Goal: Task Accomplishment & Management: Manage account settings

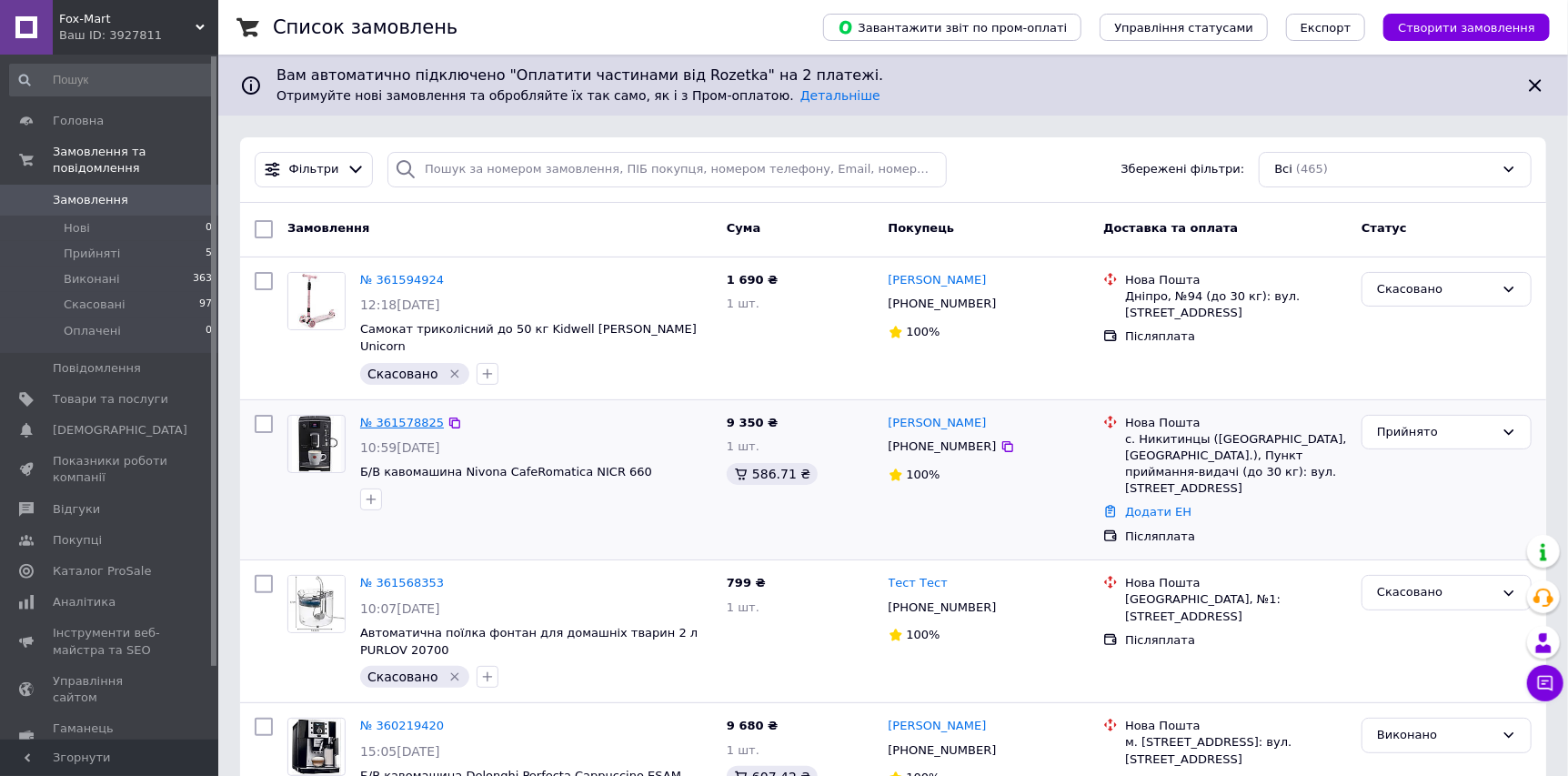
click at [396, 416] on link "№ 361578825" at bounding box center [401, 423] width 84 height 14
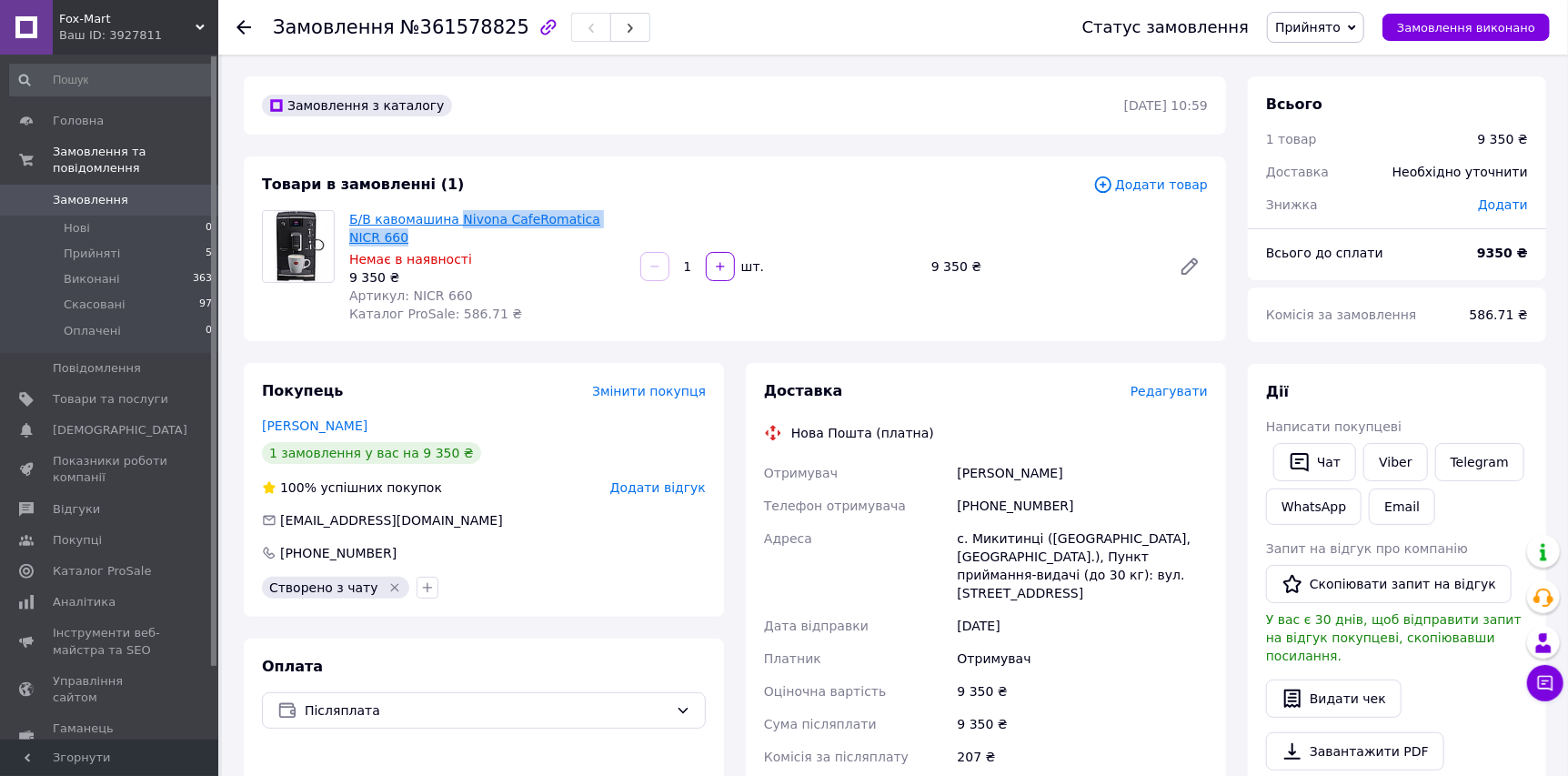
drag, startPoint x: 633, startPoint y: 221, endPoint x: 447, endPoint y: 214, distance: 186.1
click at [447, 214] on div "Б/В кавомашина Nivona CafeRomatica NICR 660 Немає в наявності 9 350 ₴ Артикул: …" at bounding box center [779, 267] width 873 height 120
copy link "Nivona CafeRomatica NICR 660"
click at [1177, 384] on span "Редагувати" at bounding box center [1169, 390] width 78 height 15
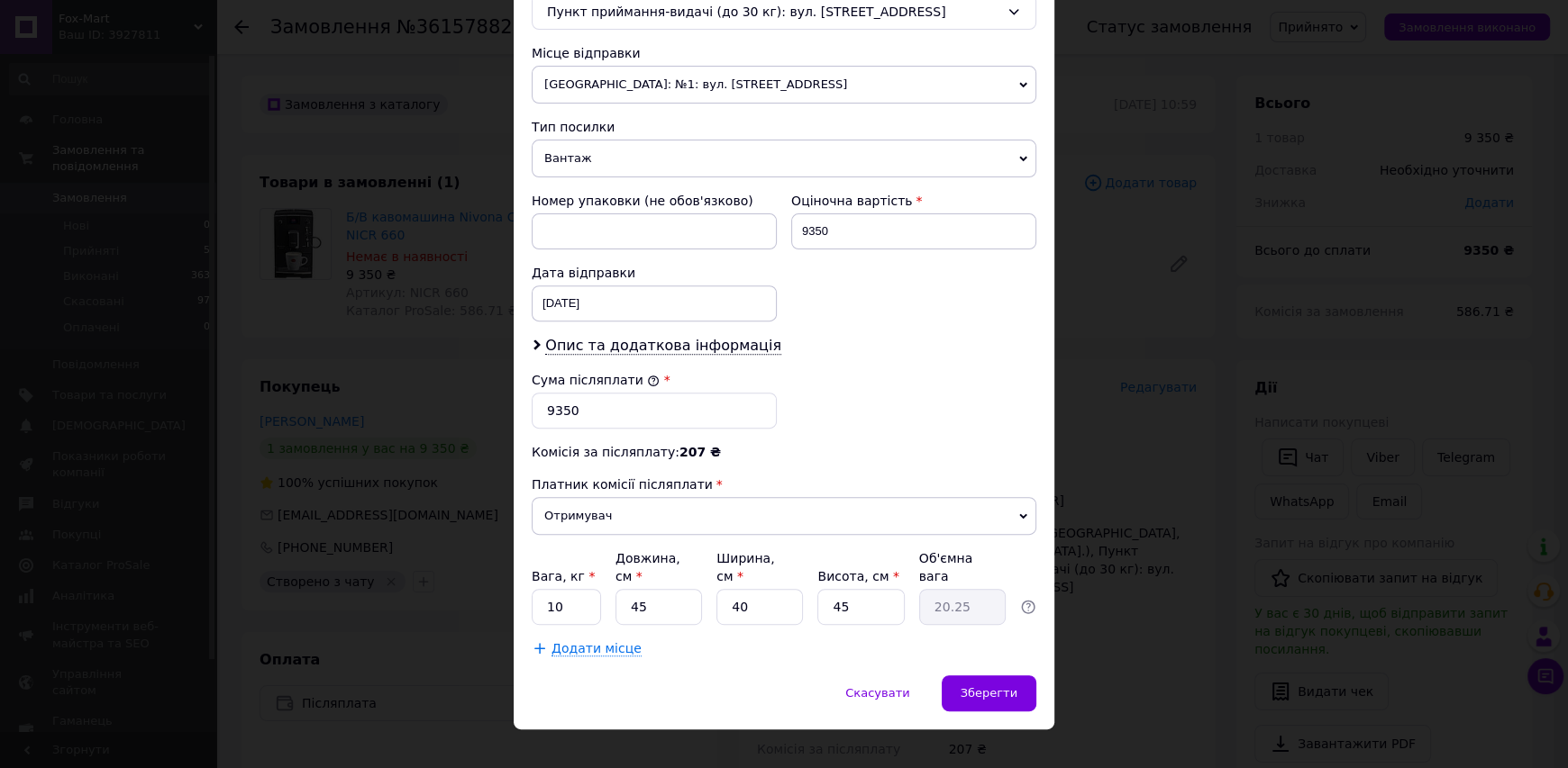
scroll to position [603, 0]
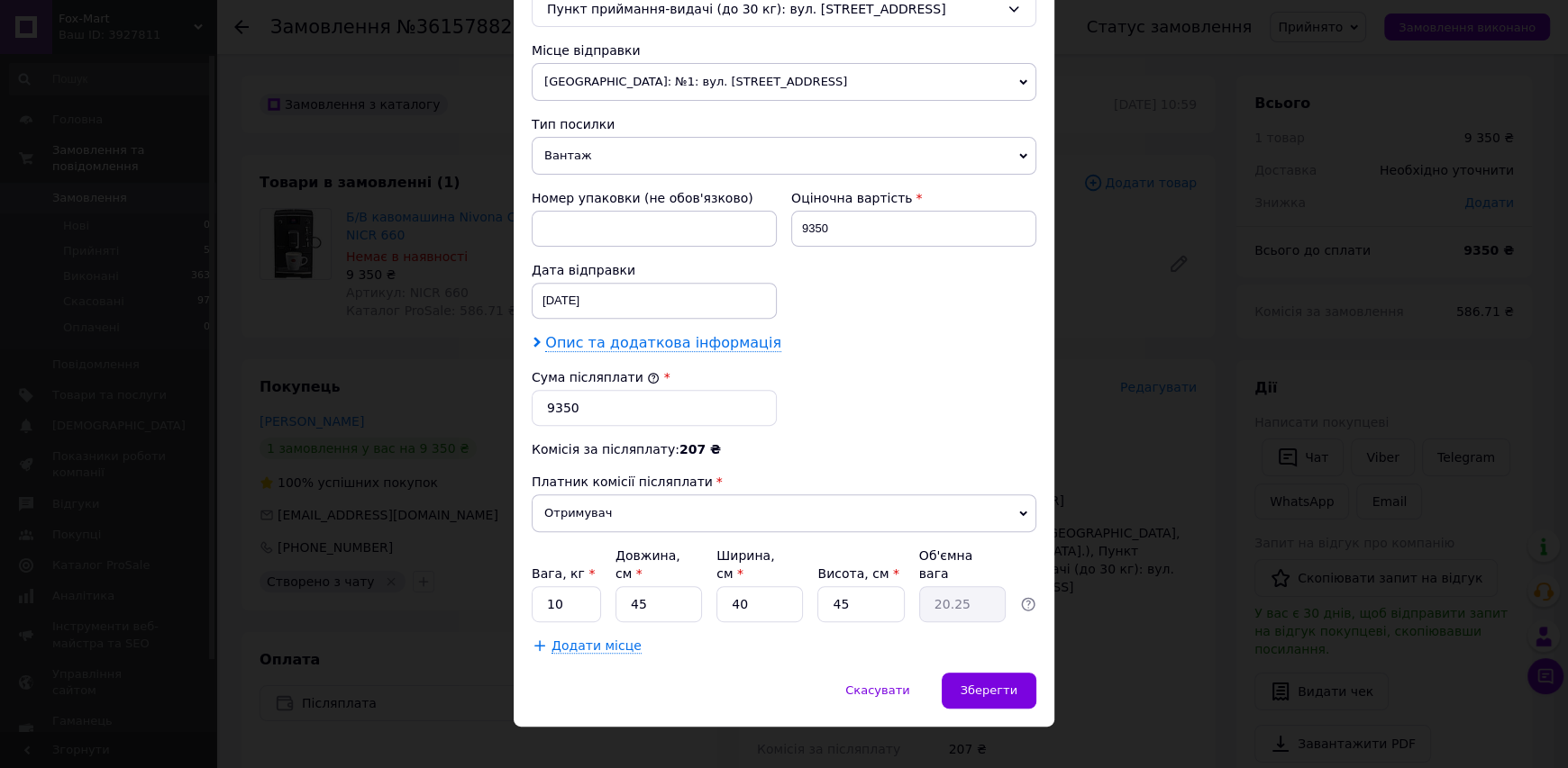
click at [658, 345] on span "Опис та додаткова інформація" at bounding box center [663, 343] width 236 height 18
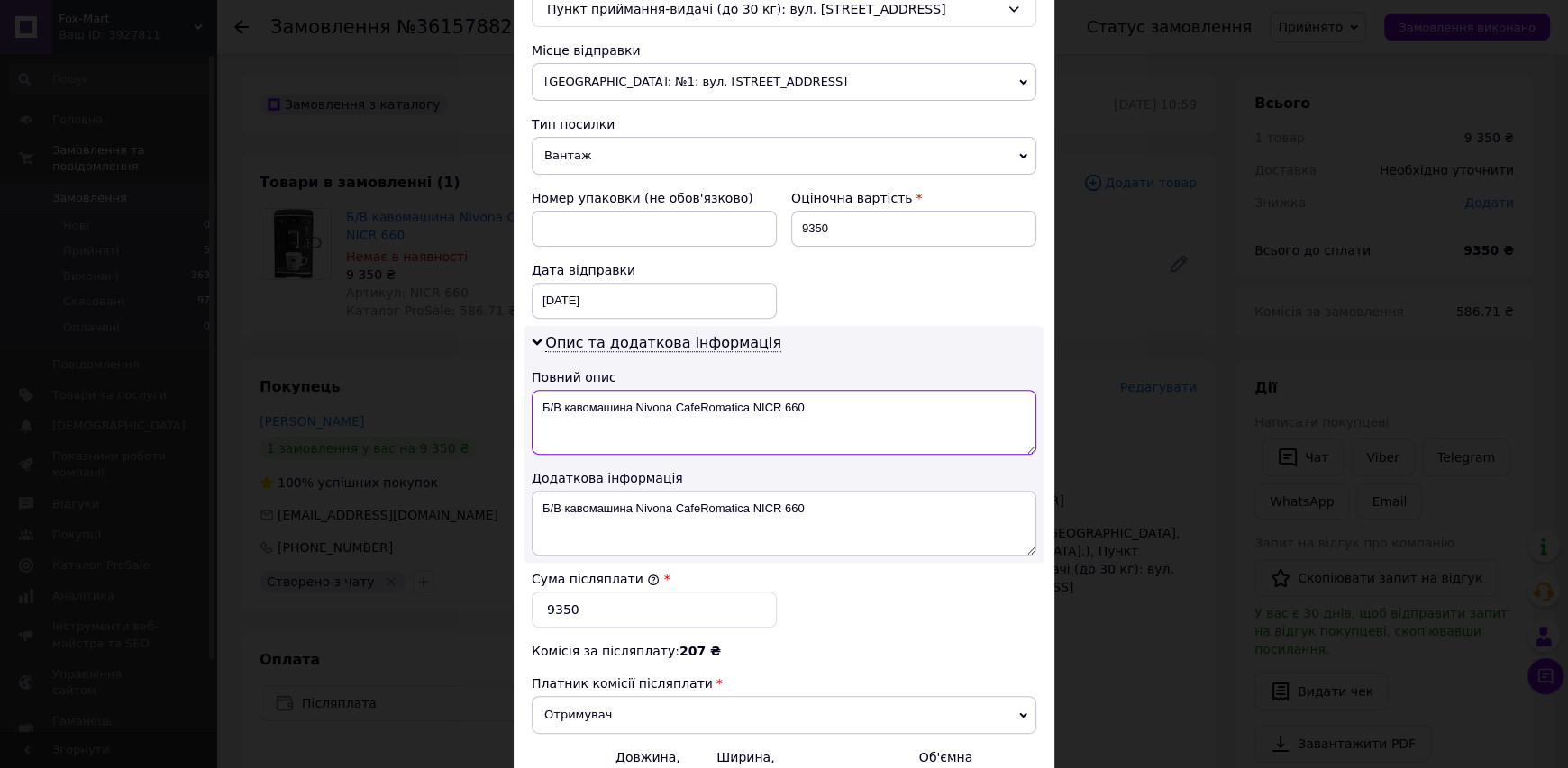
drag, startPoint x: 814, startPoint y: 401, endPoint x: 634, endPoint y: 405, distance: 180.0
click at [634, 405] on textarea "Б/В кавомашина Nivona CafeRomatica NICR 660" at bounding box center [784, 422] width 504 height 65
paste textarea "R"
drag, startPoint x: 571, startPoint y: 394, endPoint x: 524, endPoint y: 402, distance: 47.7
click at [525, 402] on div "Опис та додаткова інформація Повний опис Б/В кавомашина Nivona CafeRomatica NIC…" at bounding box center [783, 444] width 519 height 237
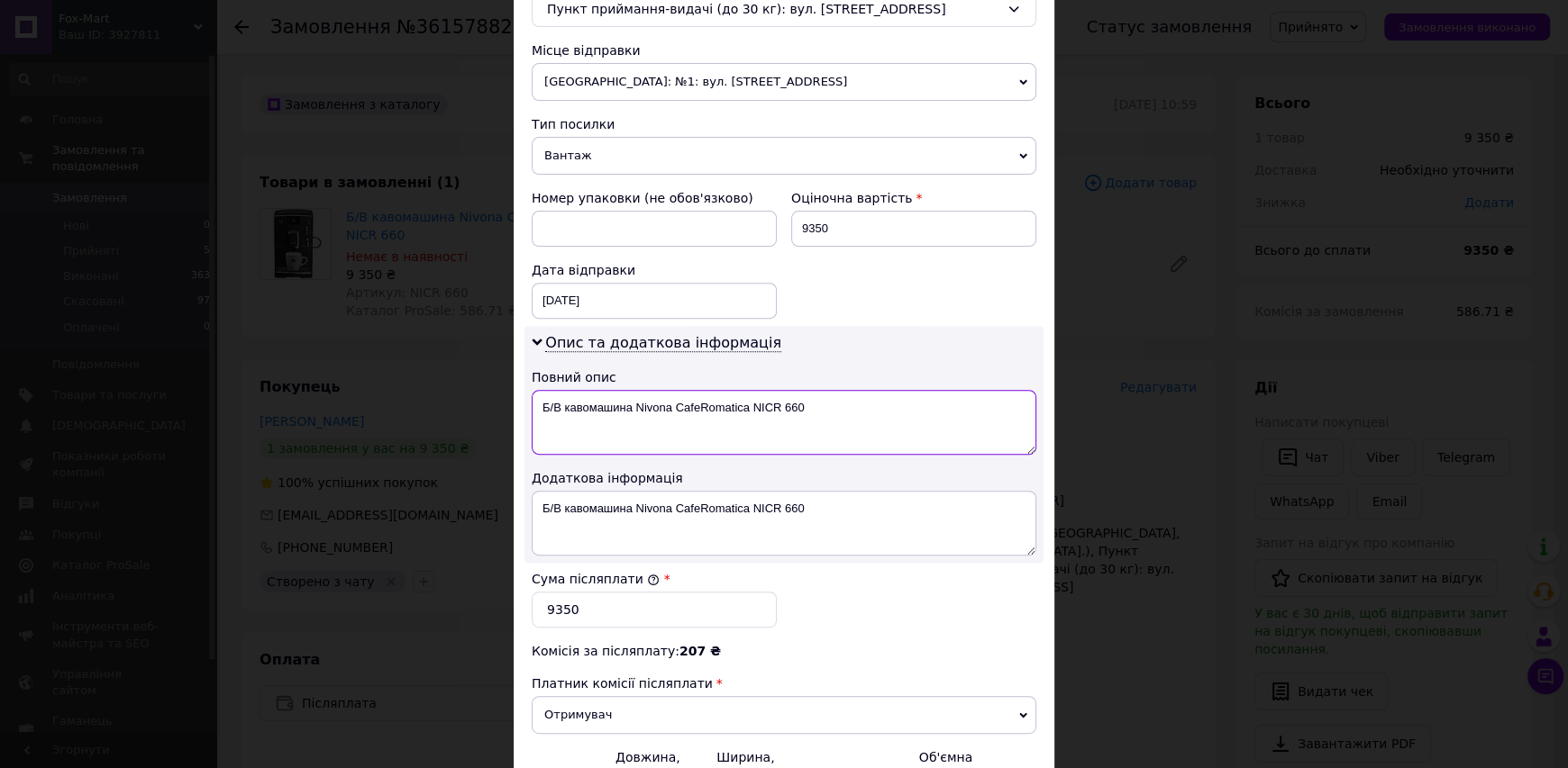
type textarea "Rавомашина Nivona CafeRomatica NICR 660"
drag, startPoint x: 614, startPoint y: 402, endPoint x: 463, endPoint y: 402, distance: 151.0
click at [463, 402] on div "× Редагування доставки Спосіб доставки Нова Пошта (платна) Платник Отримувач Ві…" at bounding box center [784, 384] width 1568 height 768
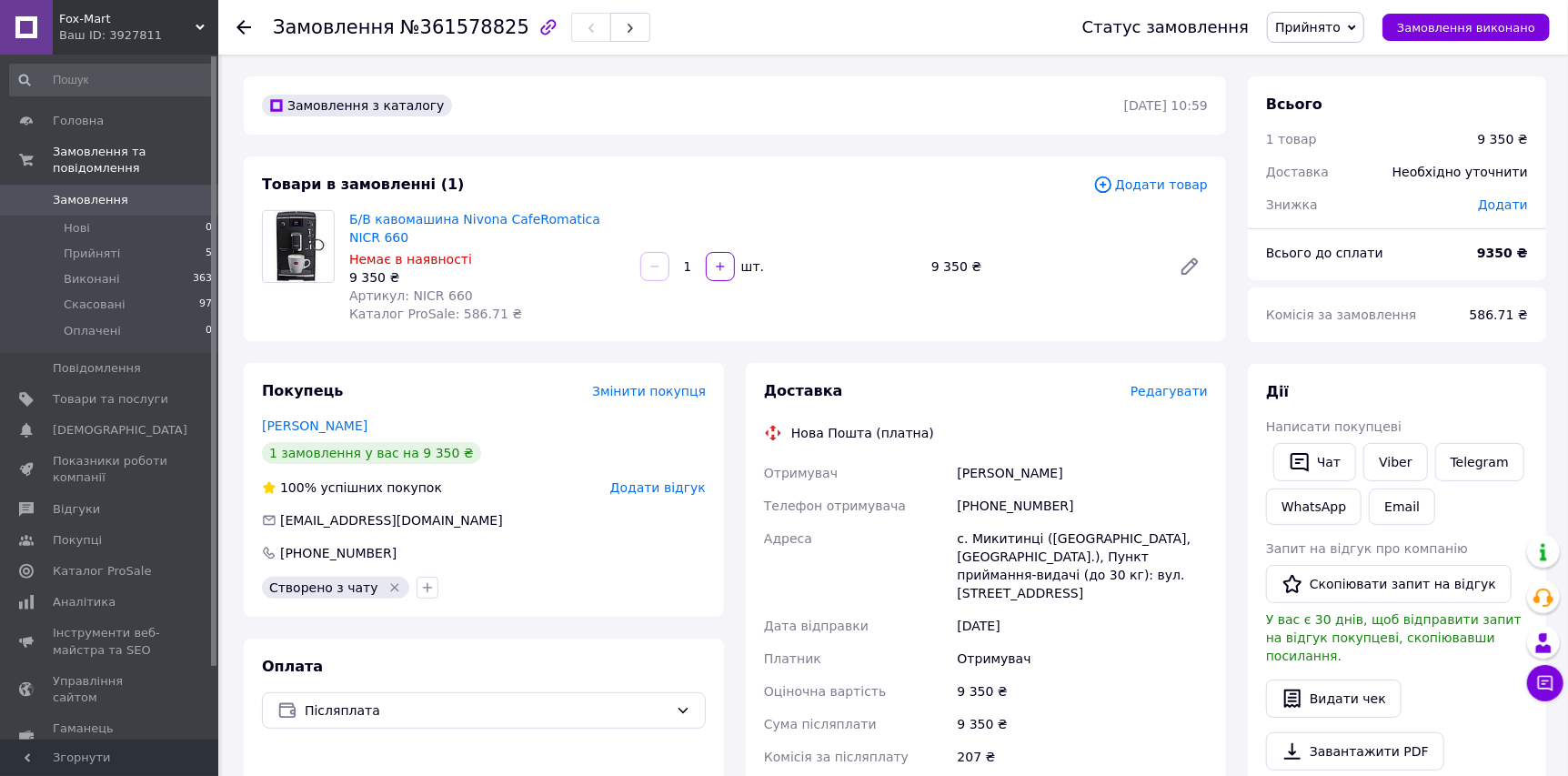
click at [1183, 384] on span "Редагувати" at bounding box center [1169, 390] width 78 height 15
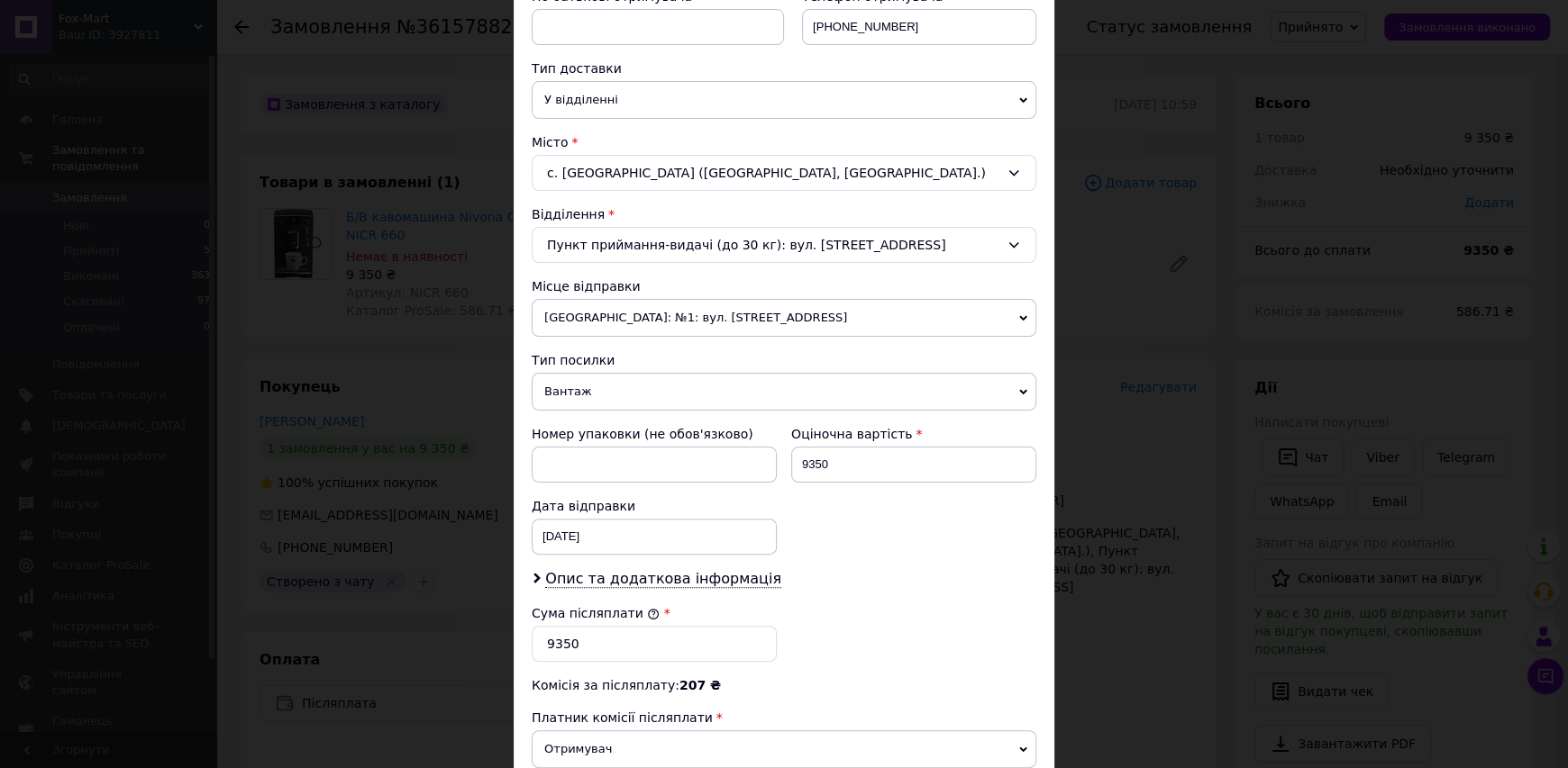
scroll to position [540, 0]
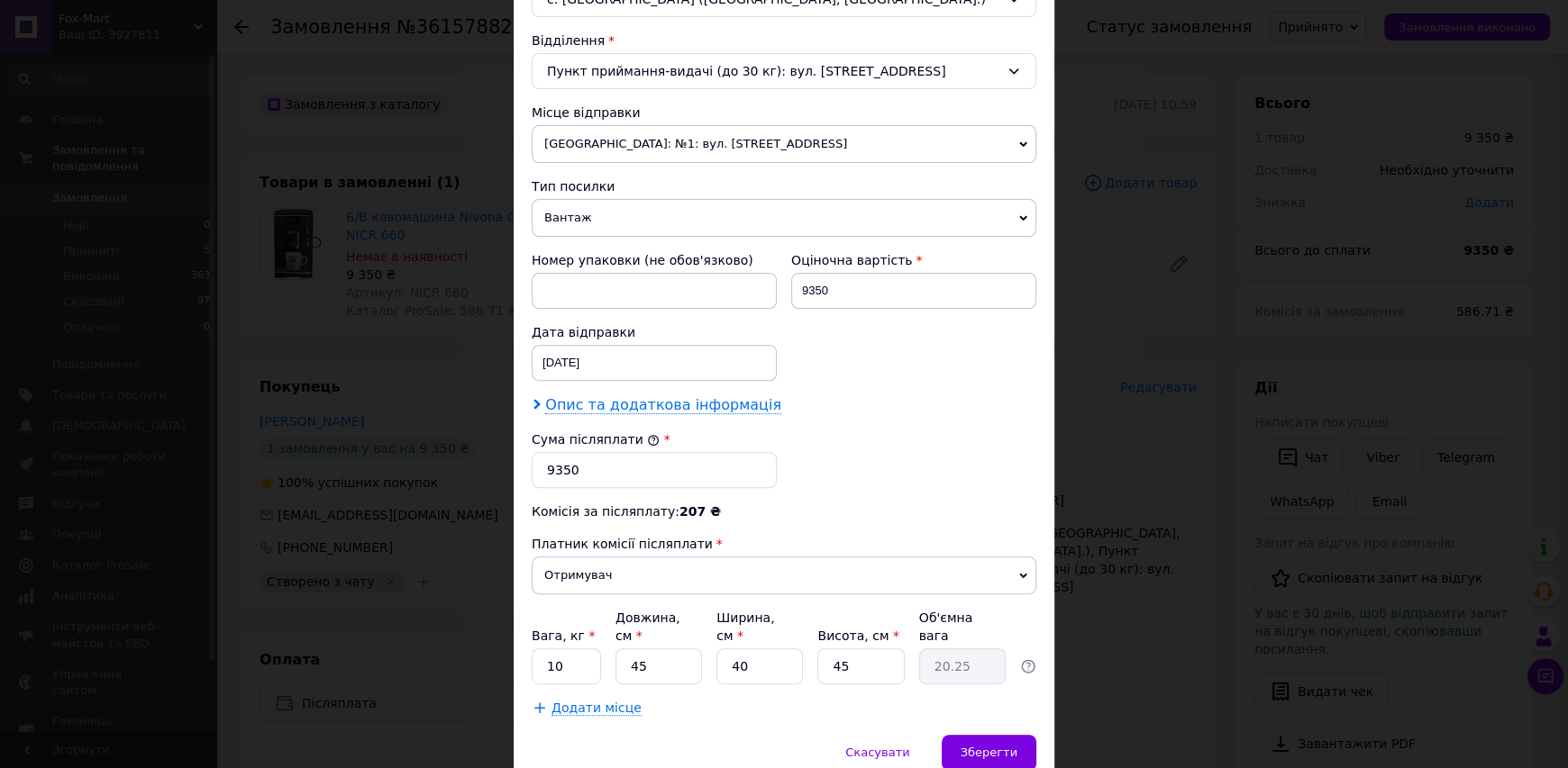
click at [685, 408] on span "Опис та додаткова інформація" at bounding box center [663, 405] width 236 height 18
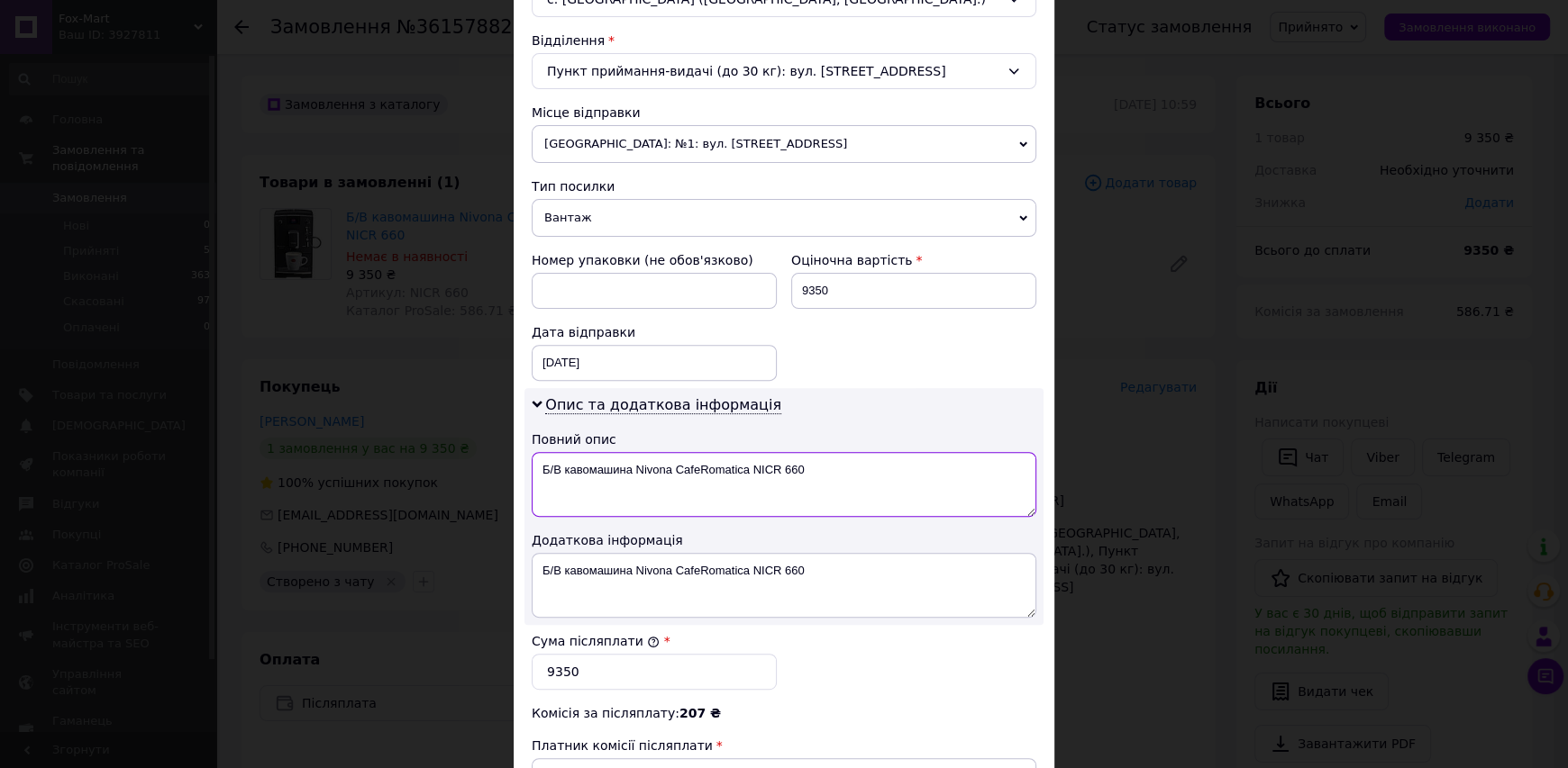
drag, startPoint x: 831, startPoint y: 474, endPoint x: 532, endPoint y: 469, distance: 299.0
click at [533, 470] on textarea "Б/В кавомашина Nivona CafeRomatica NICR 660" at bounding box center [784, 484] width 504 height 65
paste textarea
type textarea "Nivona CafeRomatica NICR 660"
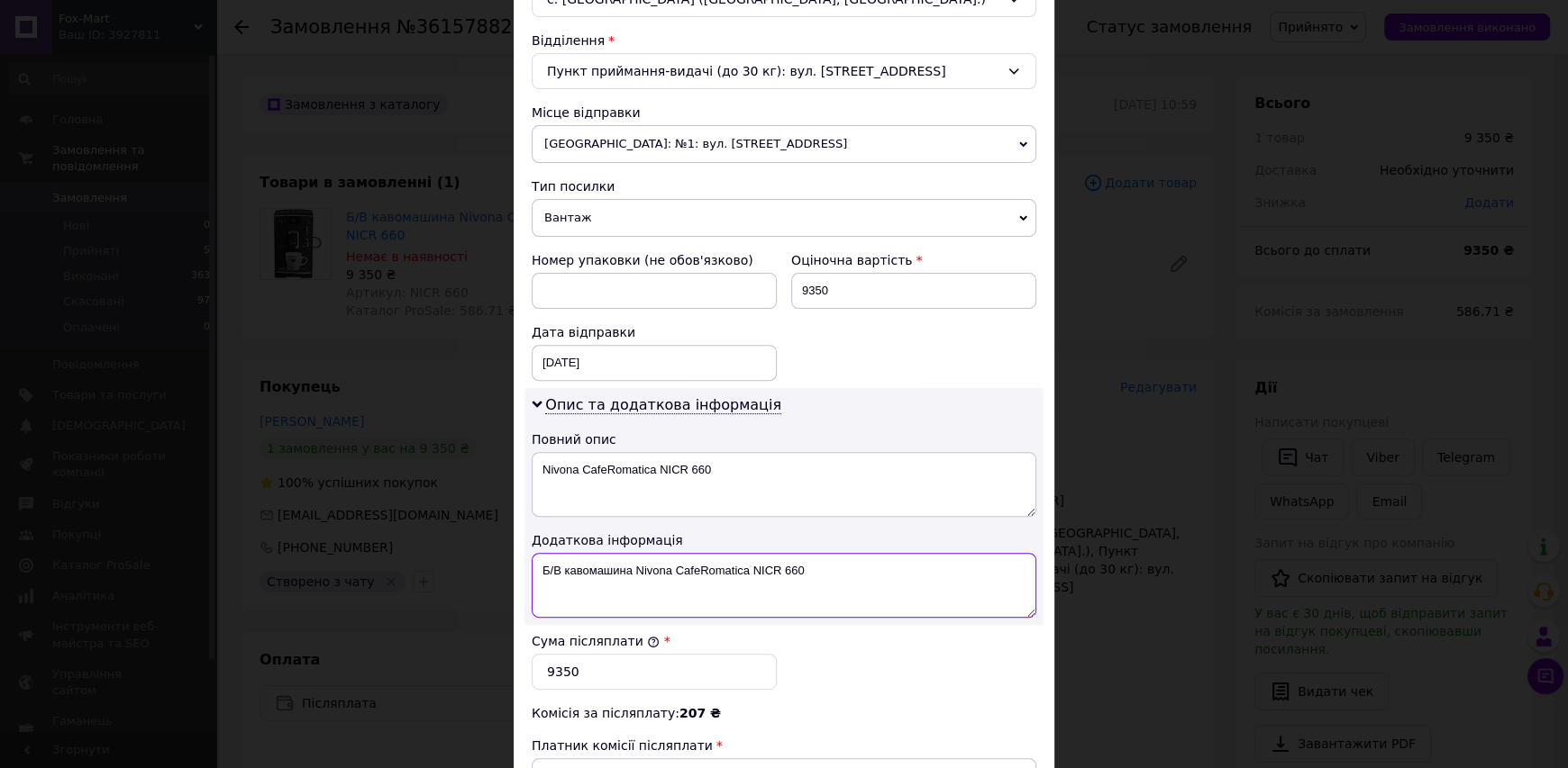
drag, startPoint x: 845, startPoint y: 568, endPoint x: 529, endPoint y: 536, distance: 317.6
click at [529, 536] on div "Опис та додаткова інформація Повний опис Nivona CafeRomatica NICR 660 Додаткова…" at bounding box center [783, 506] width 519 height 237
paste textarea
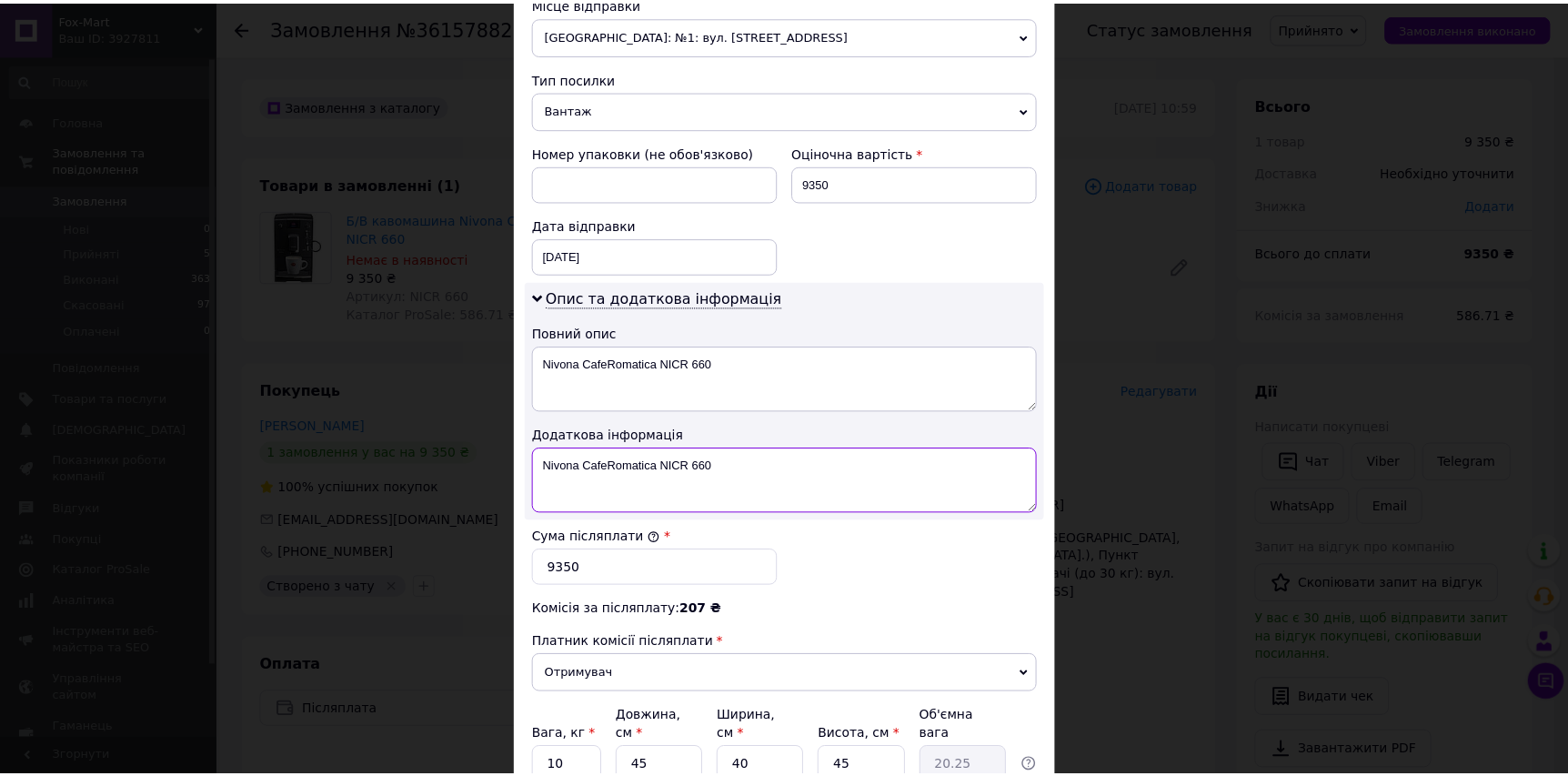
scroll to position [811, 0]
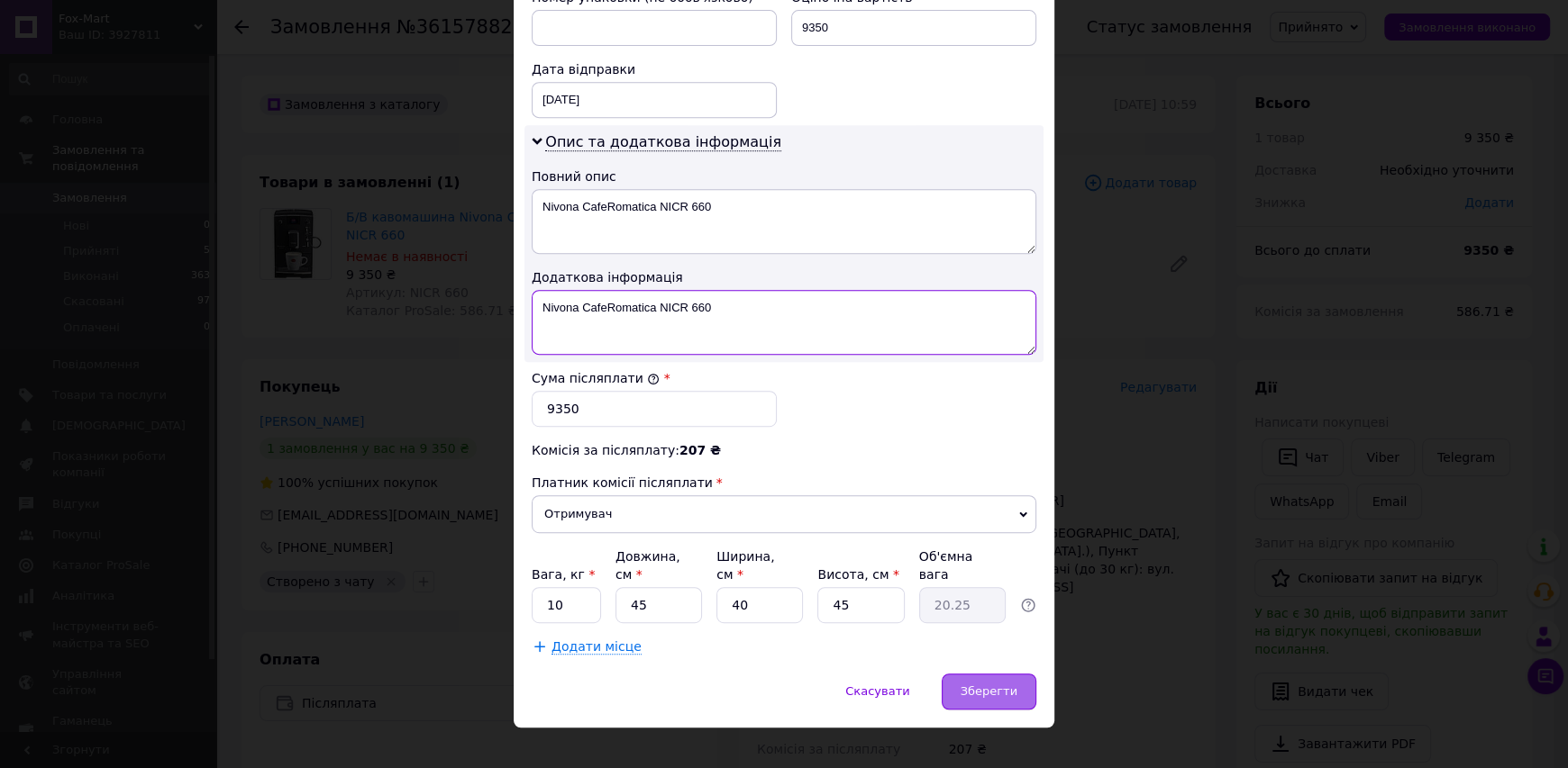
type textarea "Nivona CafeRomatica NICR 660"
click at [969, 684] on span "Зберегти" at bounding box center [989, 691] width 56 height 14
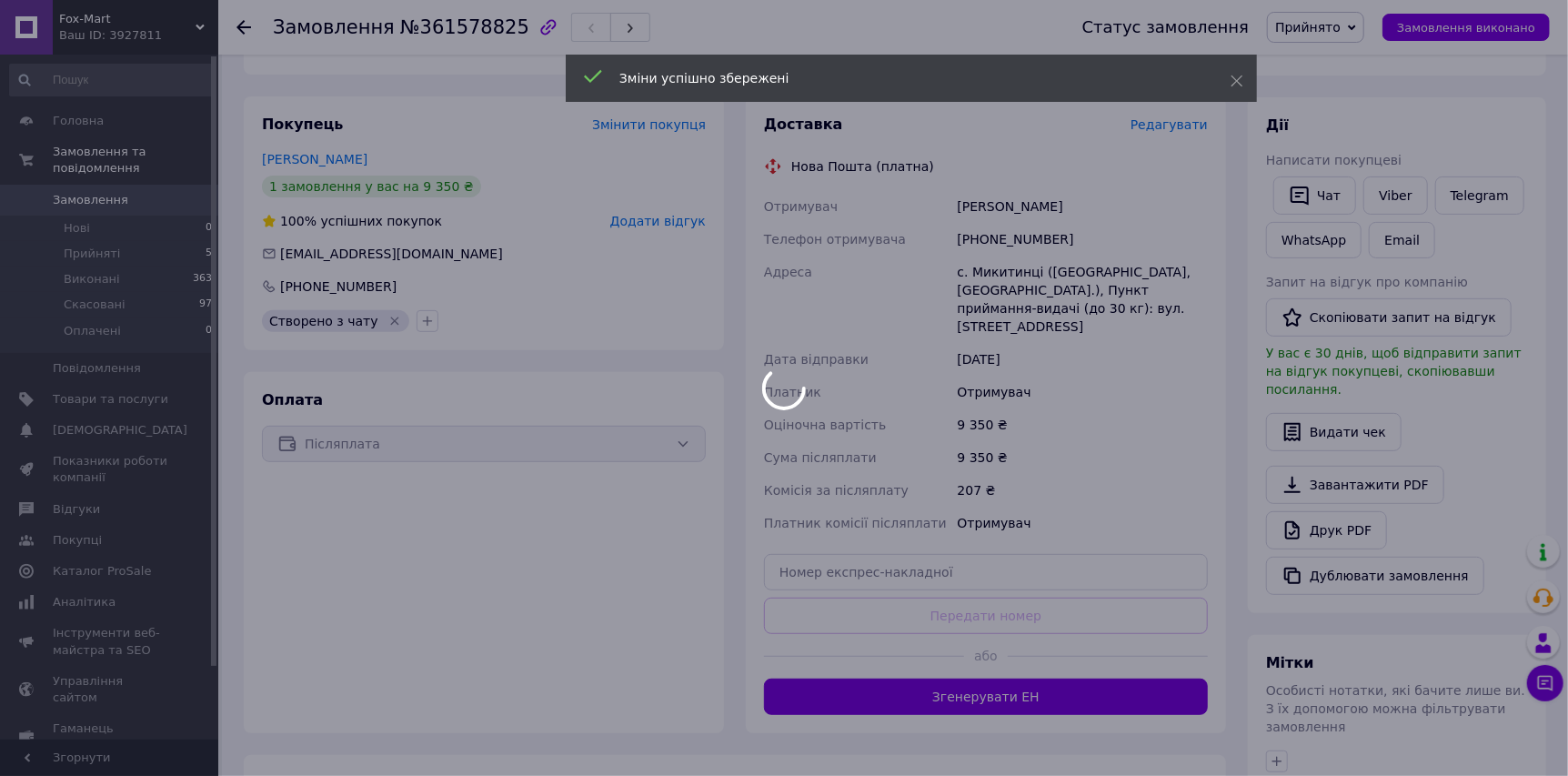
scroll to position [272, 0]
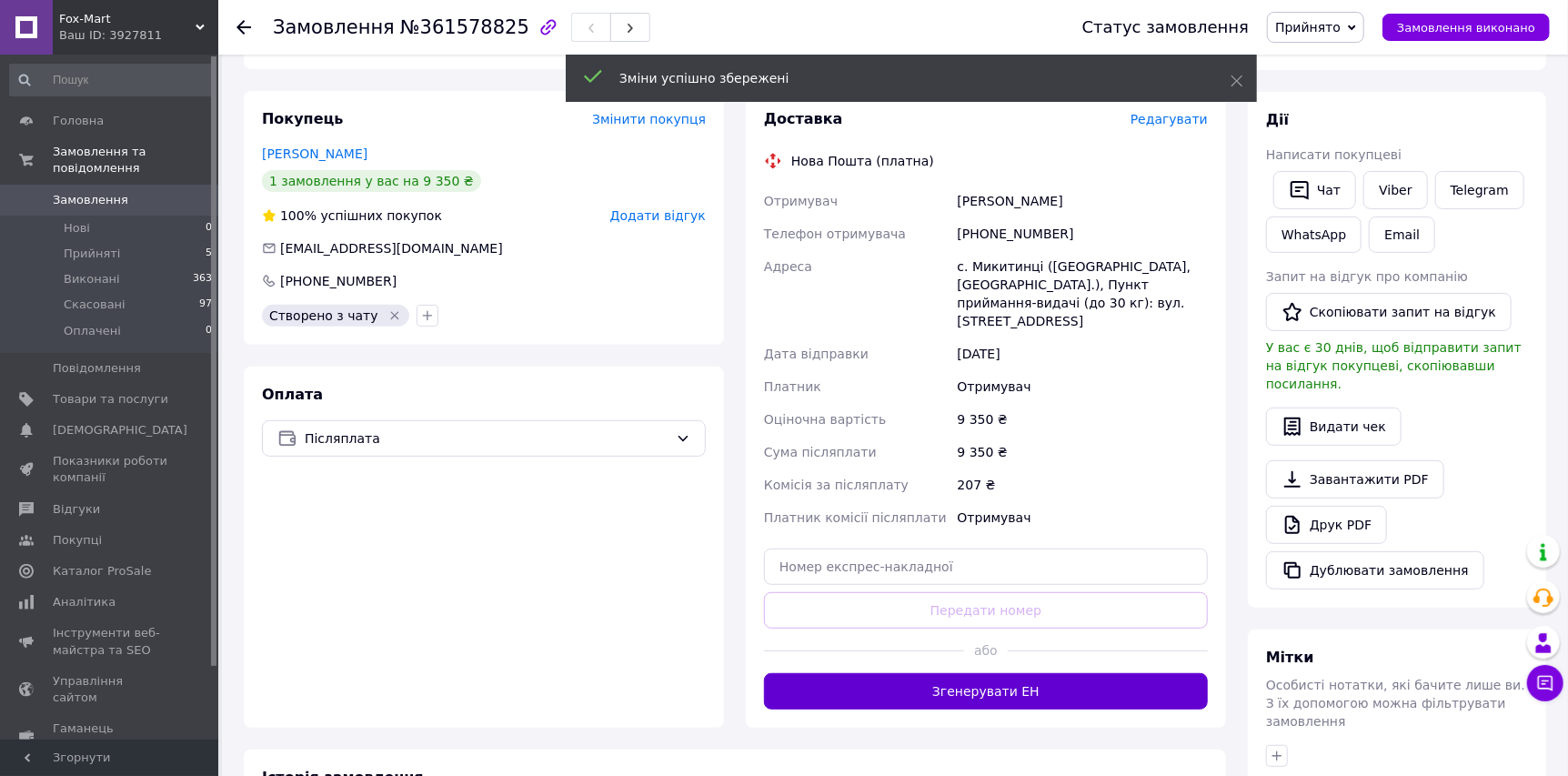
click at [1040, 674] on button "Згенерувати ЕН" at bounding box center [986, 691] width 444 height 36
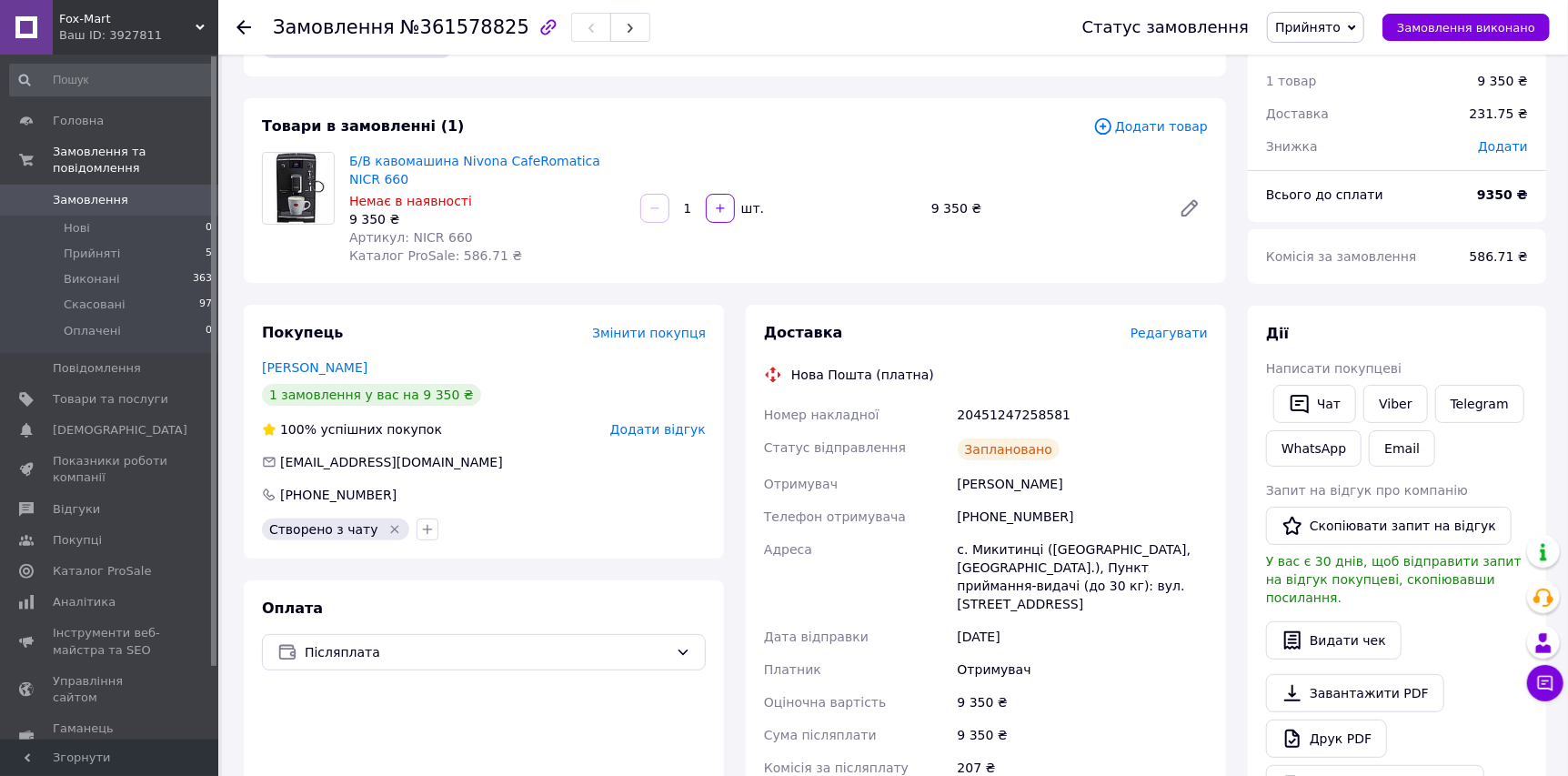
scroll to position [0, 0]
